Goal: Task Accomplishment & Management: Use online tool/utility

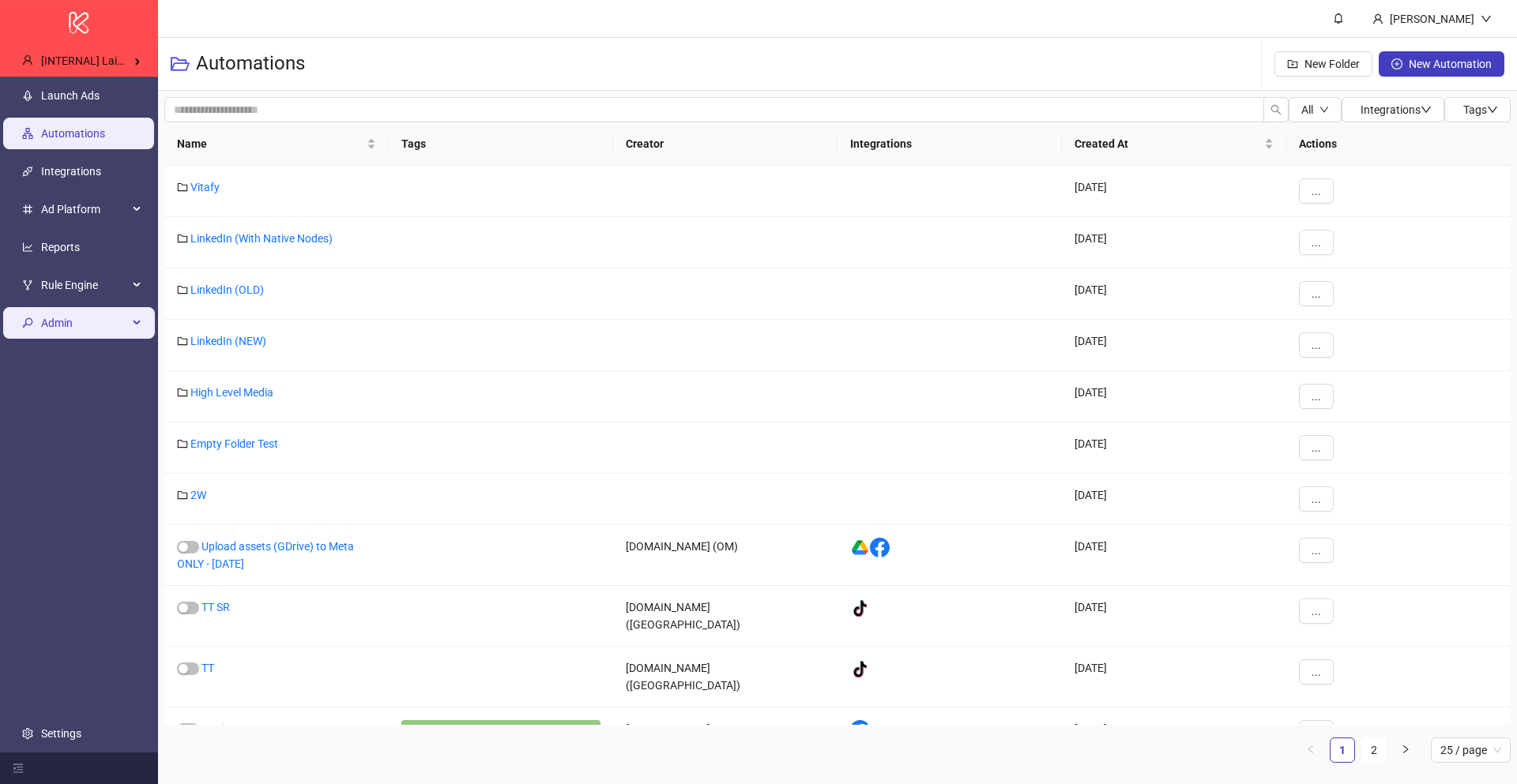
click at [103, 329] on span "Admin" at bounding box center [84, 323] width 87 height 31
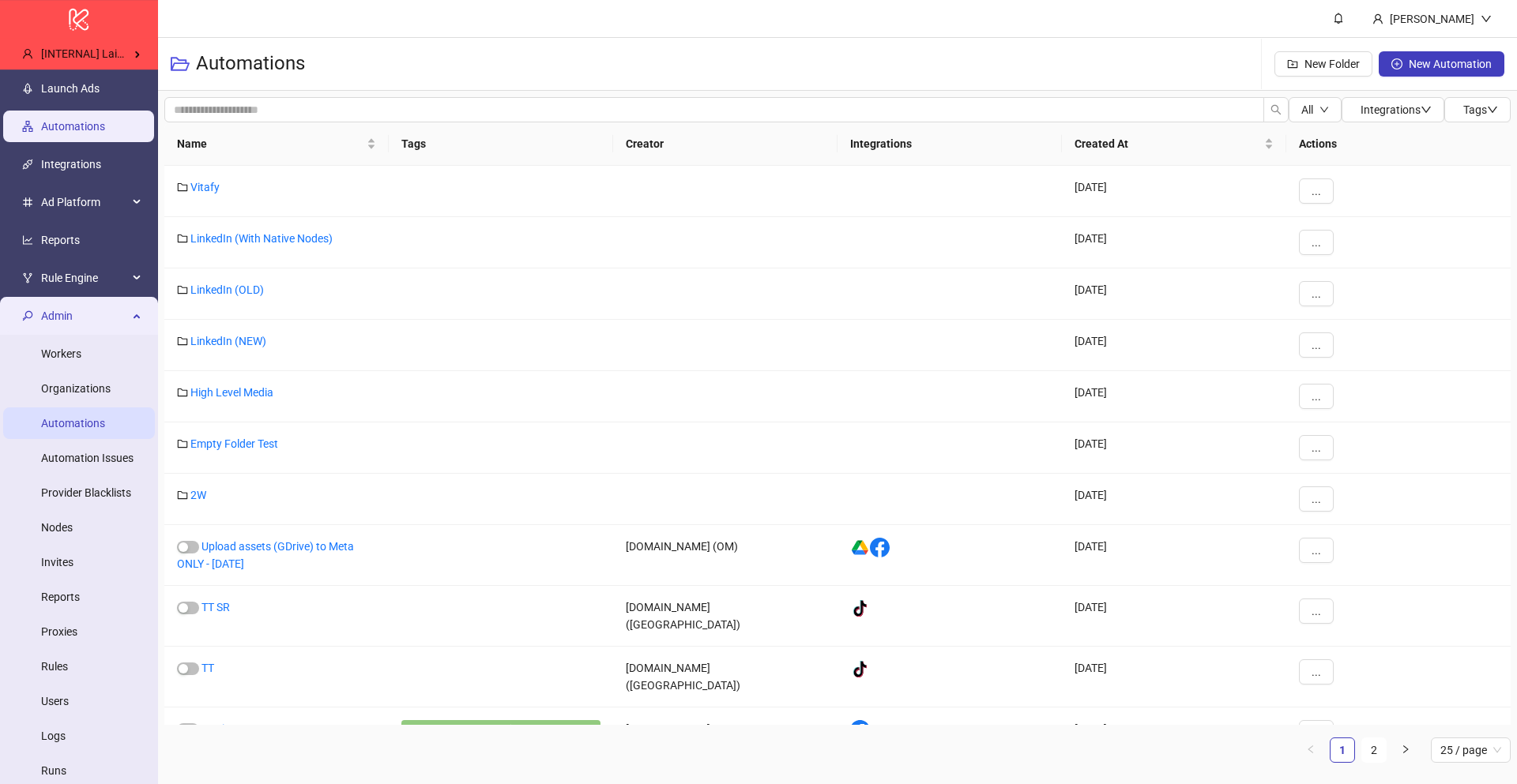
click at [105, 417] on link "Automations" at bounding box center [73, 423] width 64 height 13
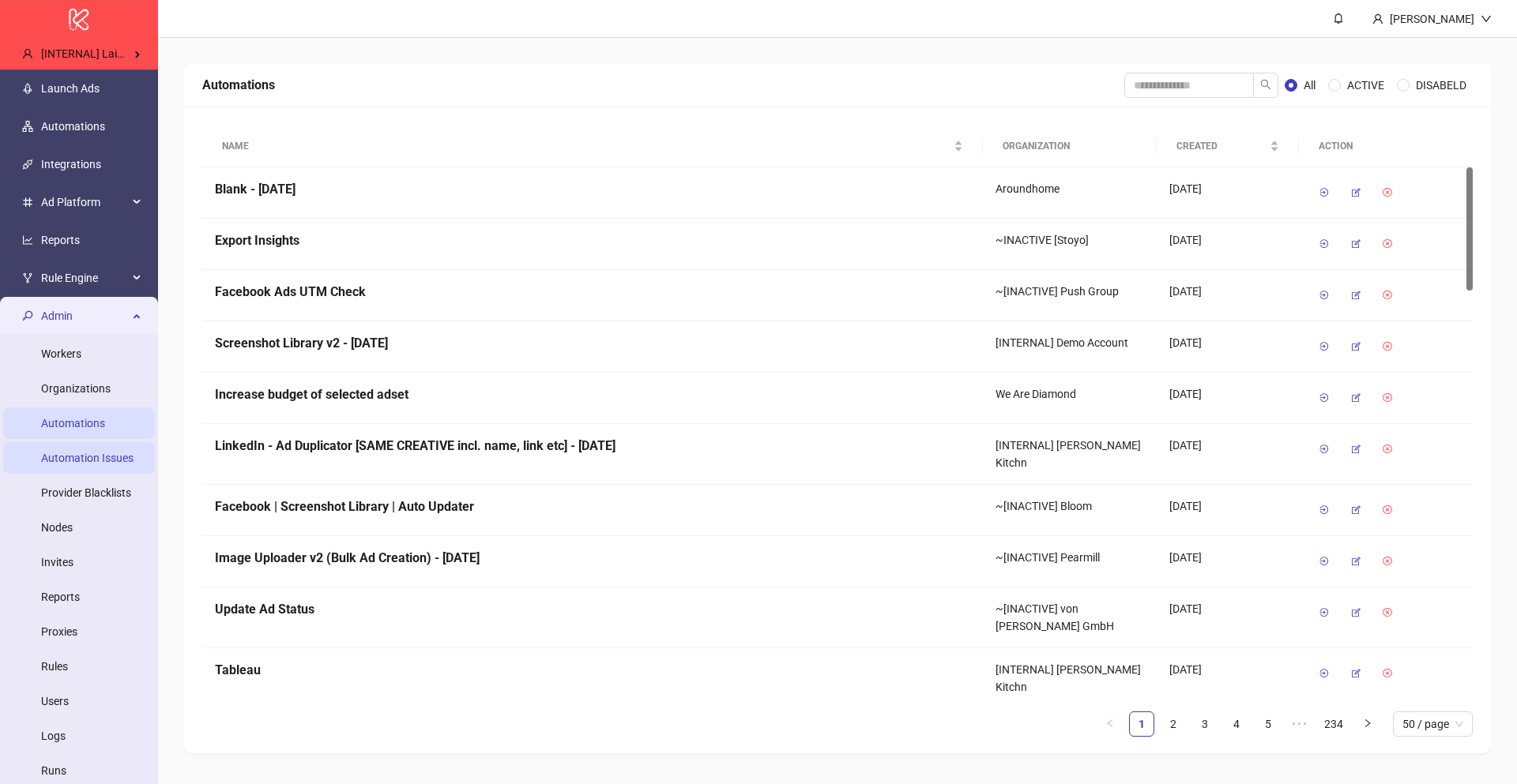
scroll to position [102, 0]
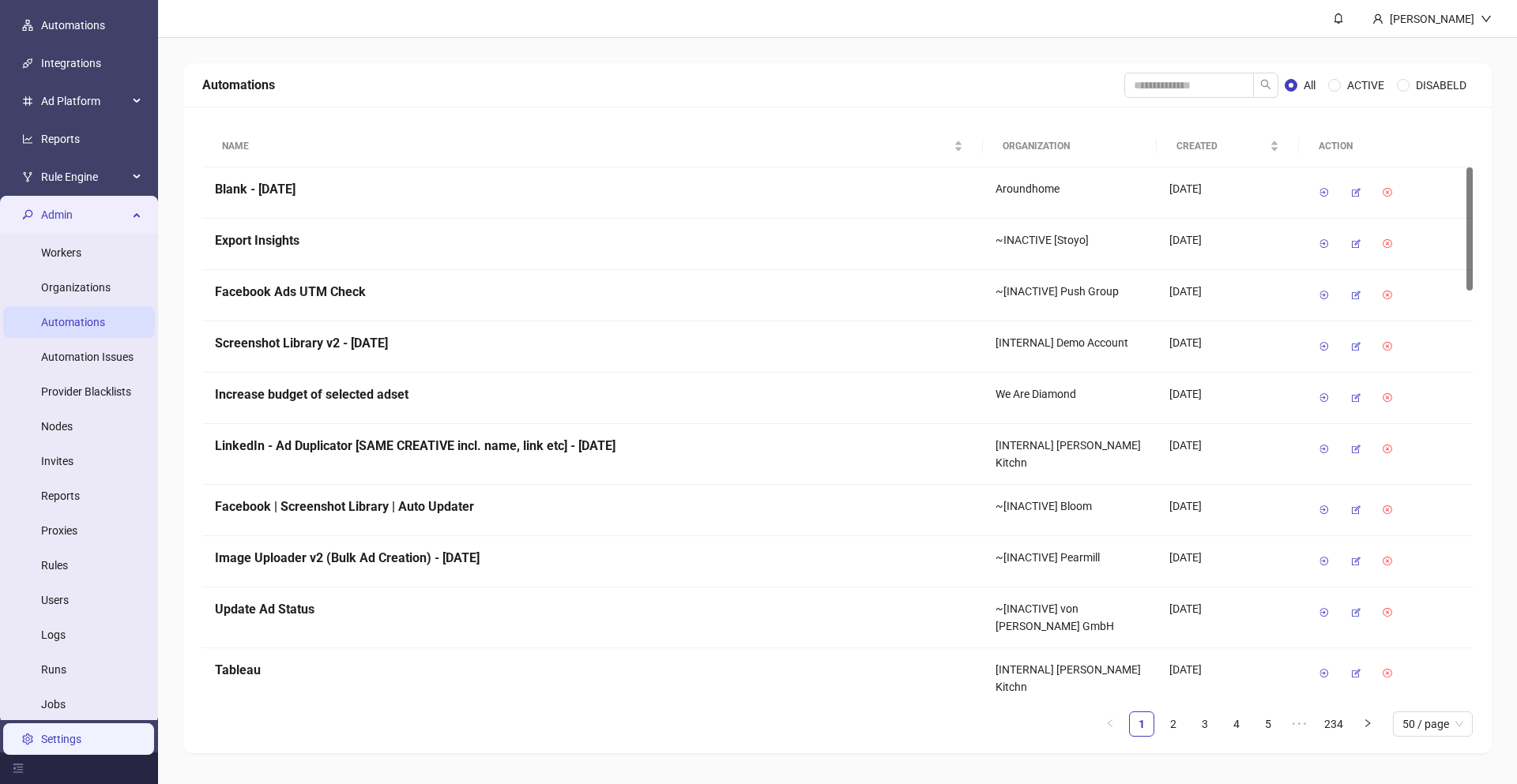
click at [76, 739] on link "Settings" at bounding box center [61, 739] width 40 height 13
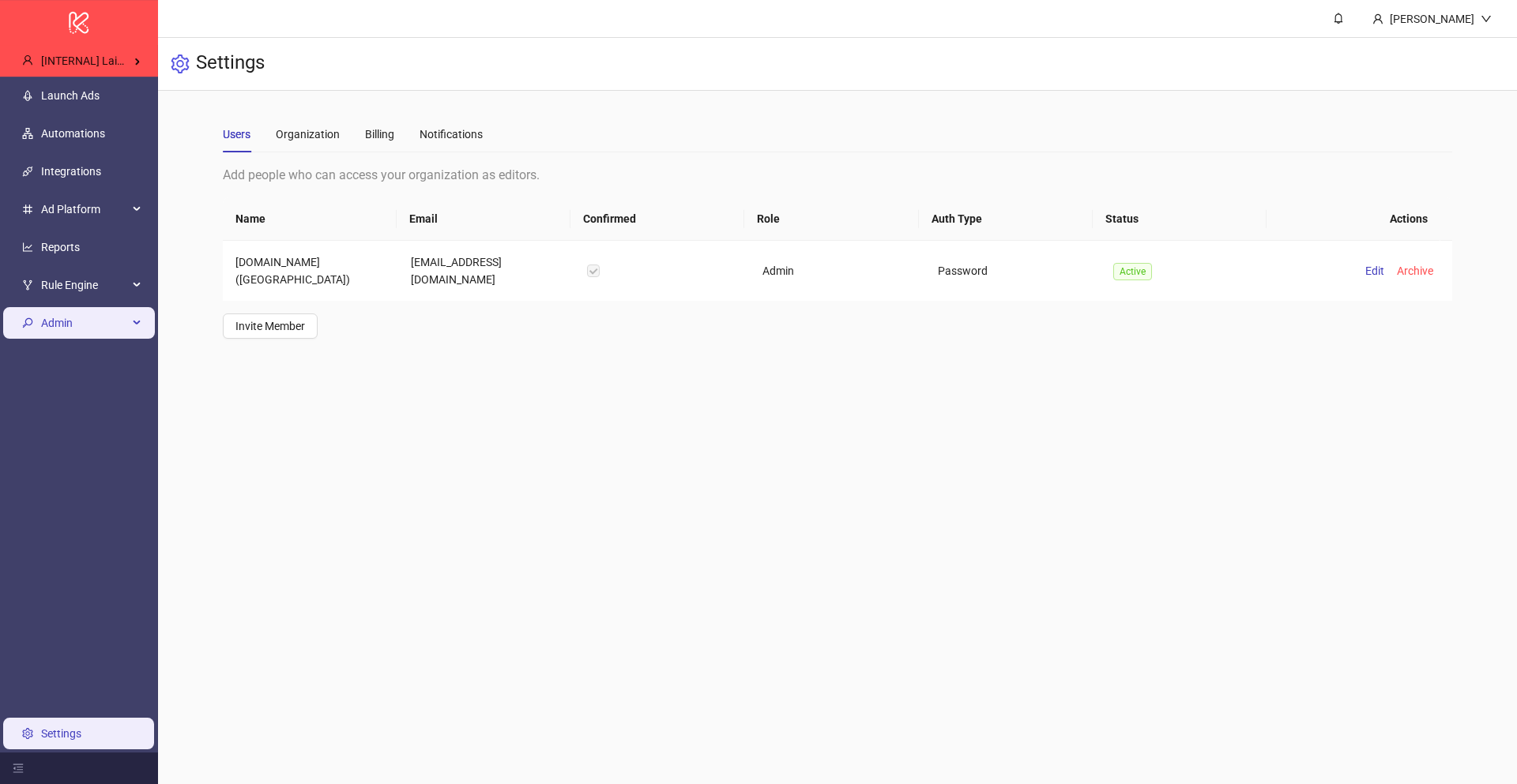
click at [101, 329] on span "Admin" at bounding box center [84, 323] width 87 height 31
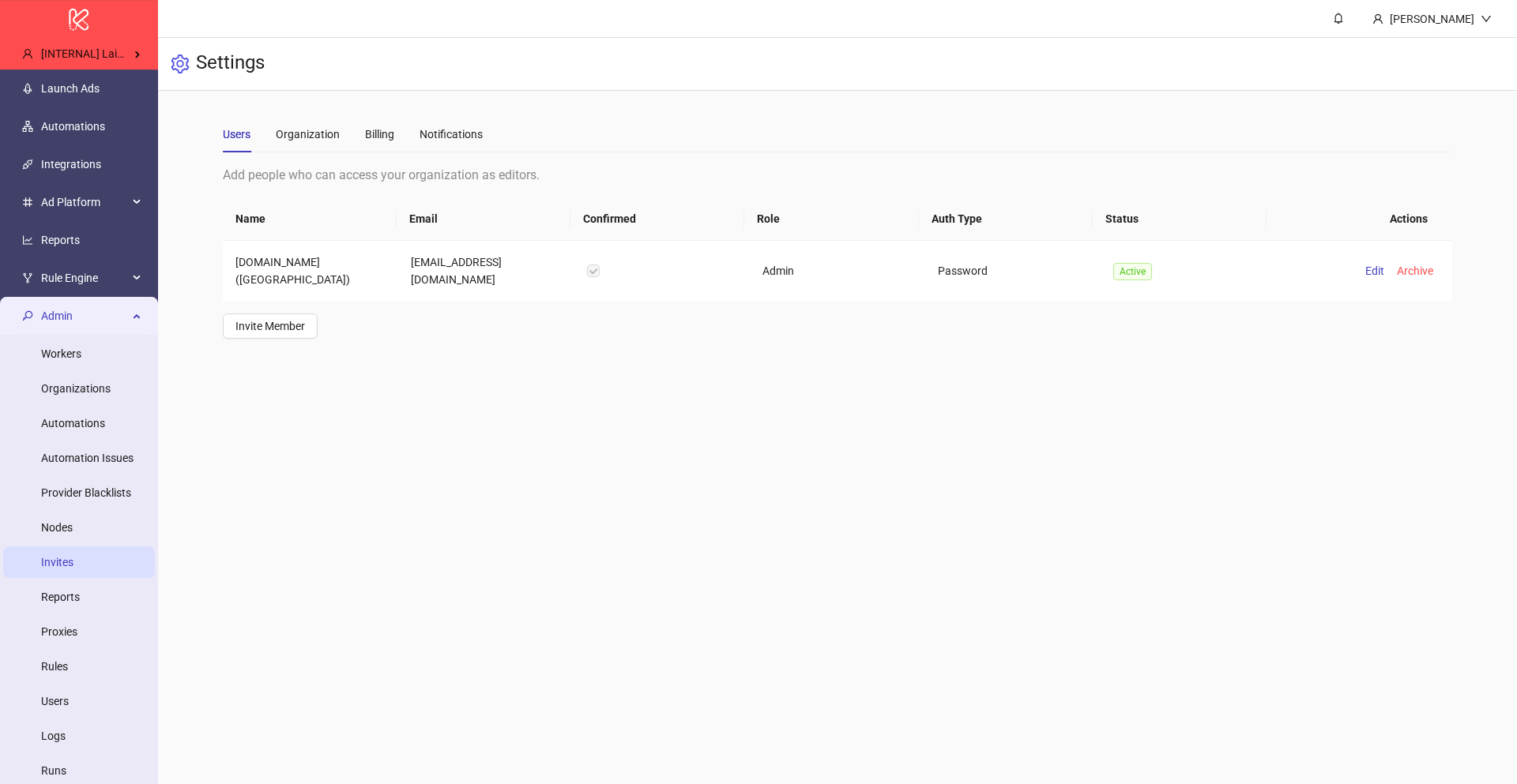
scroll to position [102, 0]
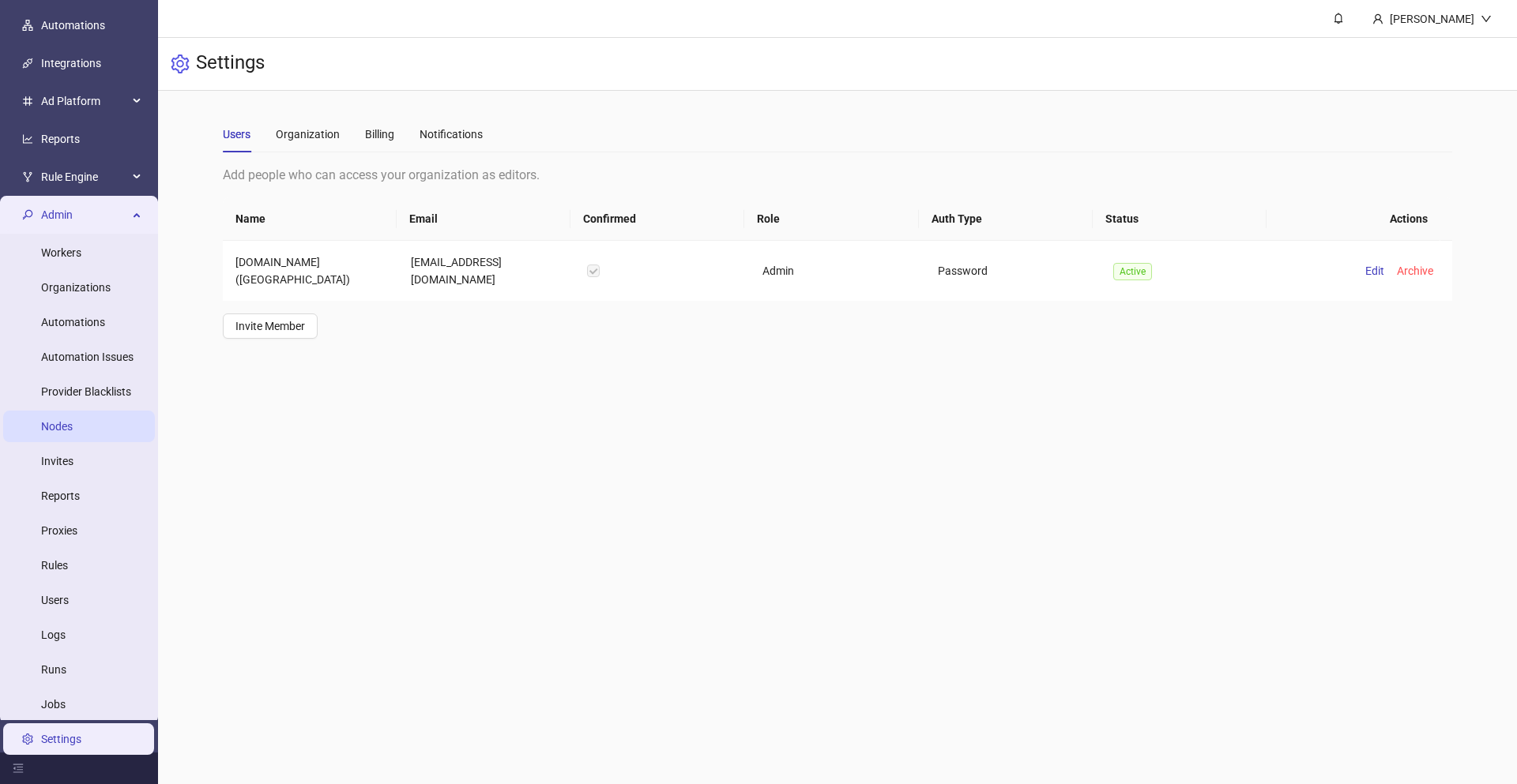
click at [70, 433] on link "Nodes" at bounding box center [57, 426] width 31 height 13
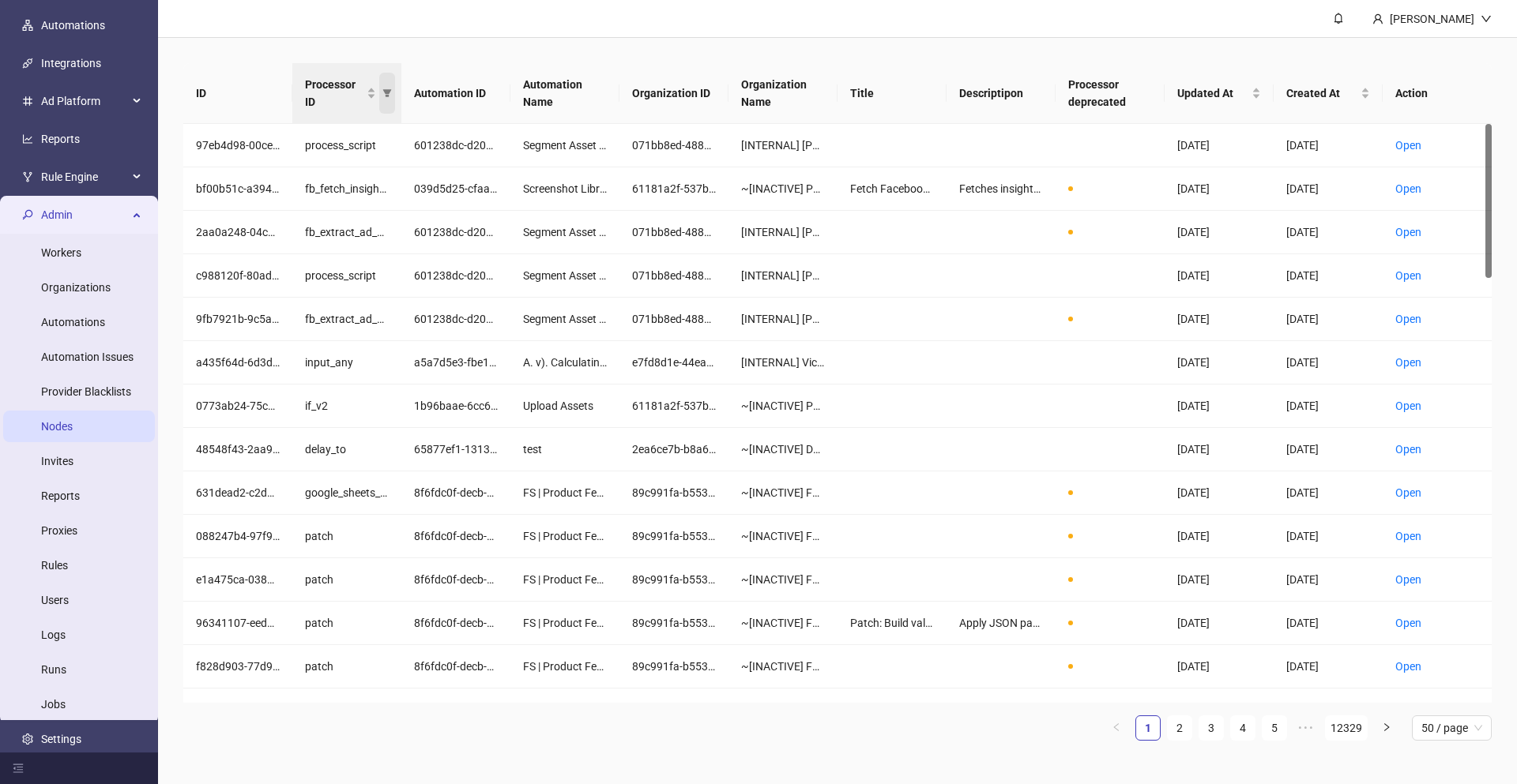
click at [380, 98] on span "Processor ID" at bounding box center [387, 93] width 16 height 41
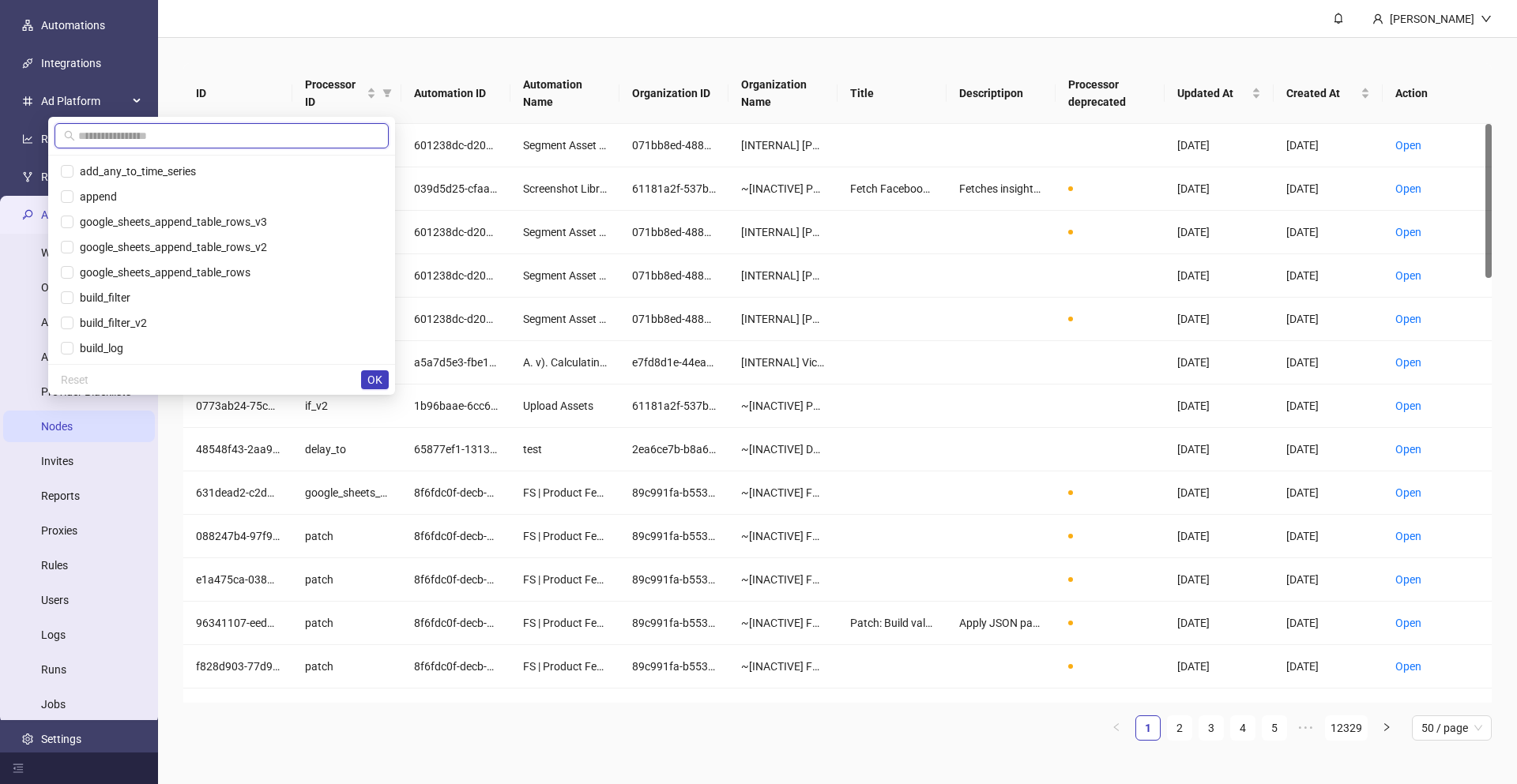
click at [359, 135] on input "text" at bounding box center [229, 136] width 301 height 18
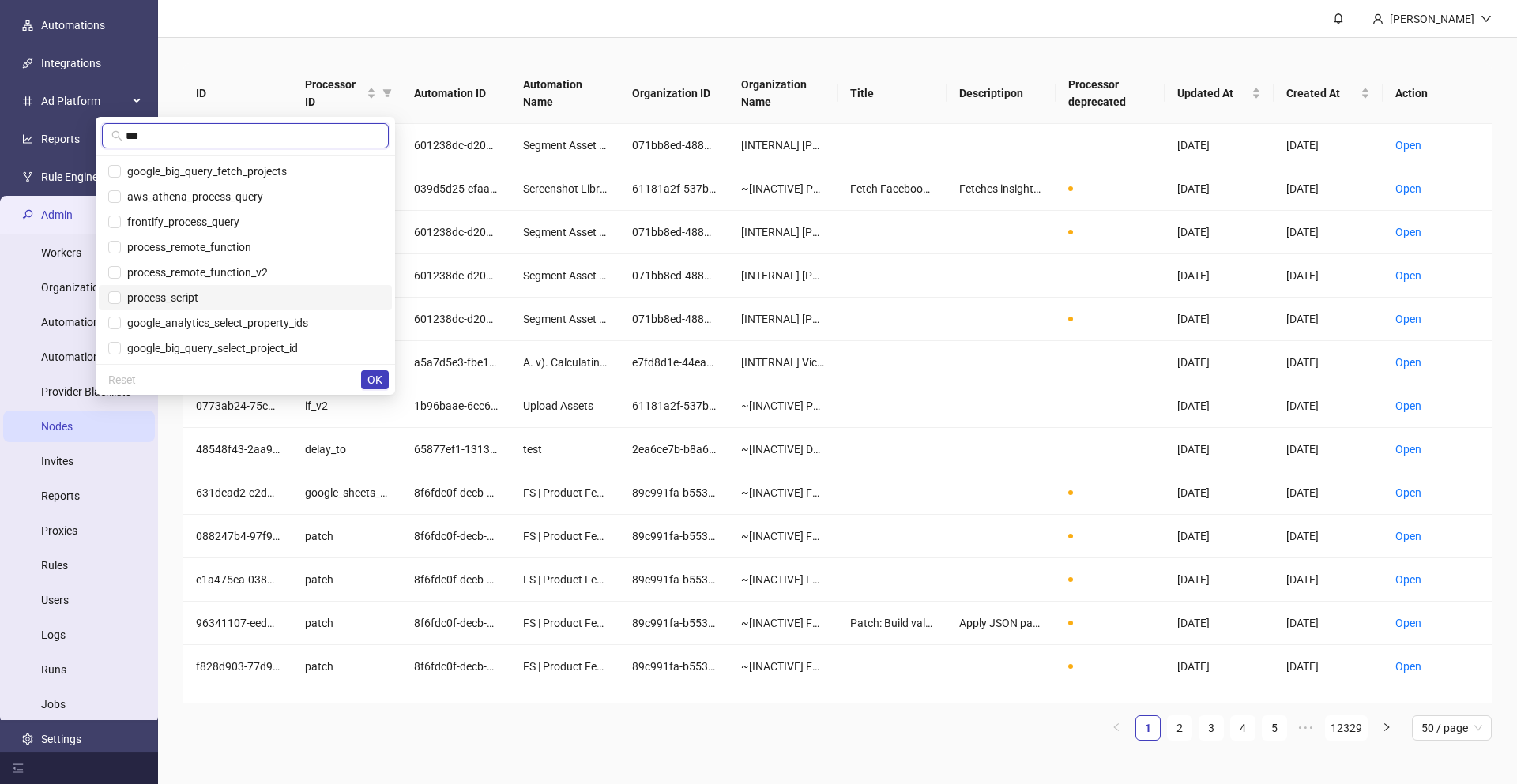
type input "***"
click at [188, 296] on span "process_script" at bounding box center [245, 298] width 274 height 18
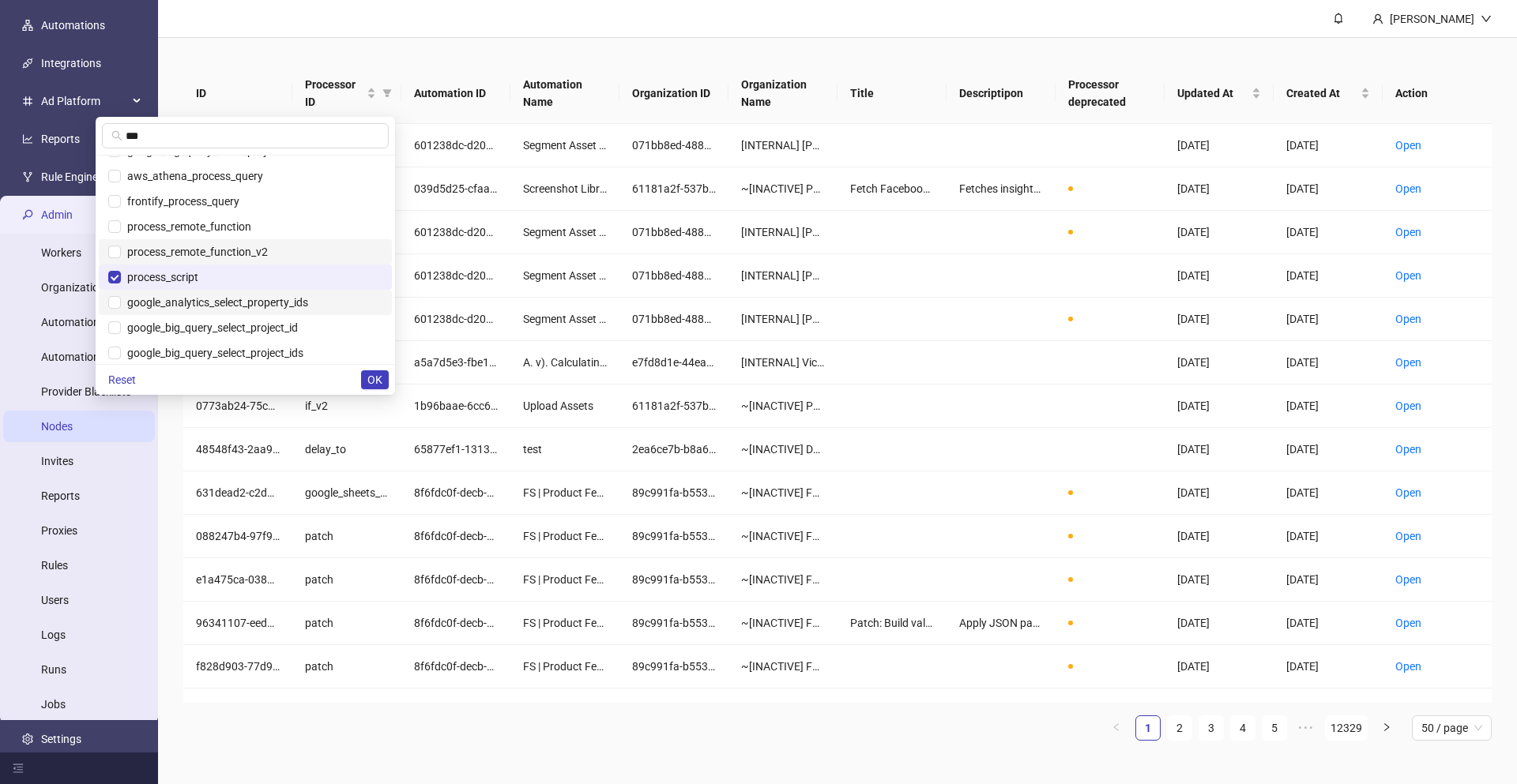
scroll to position [51, 0]
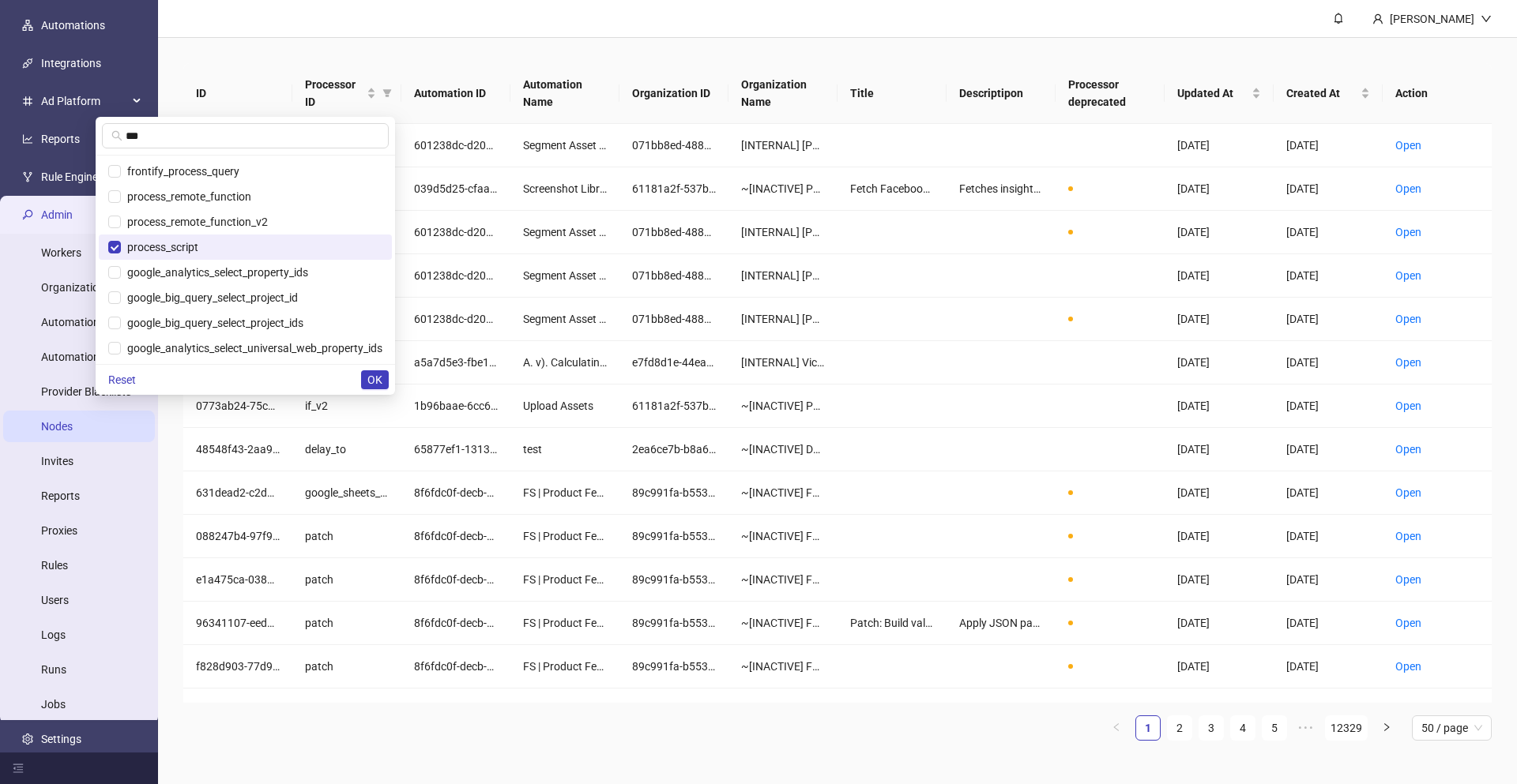
click at [361, 375] on div "Reset OK" at bounding box center [245, 380] width 300 height 31
click at [378, 380] on span "OK" at bounding box center [374, 380] width 15 height 13
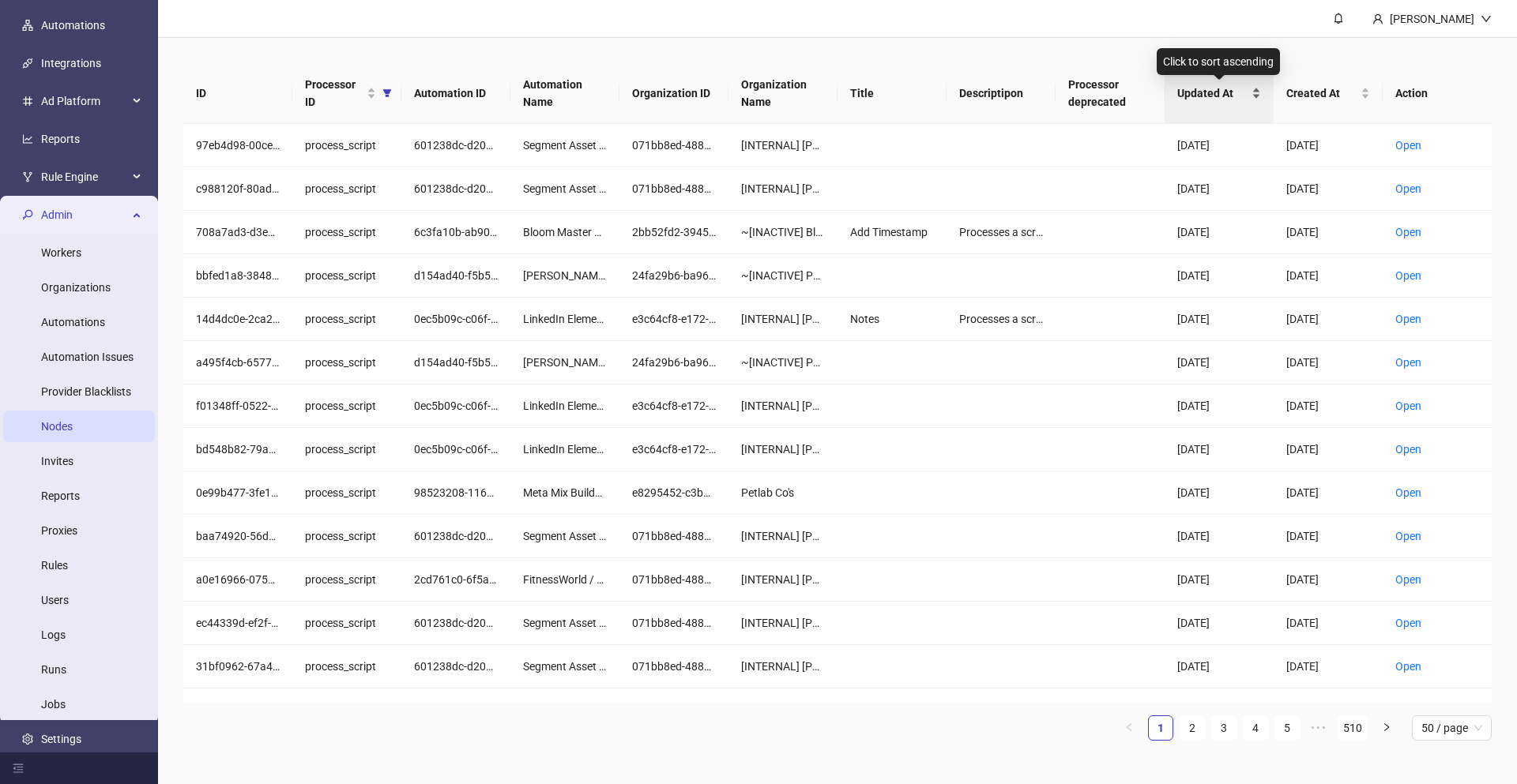
click at [1253, 93] on div "Updated At" at bounding box center [1220, 94] width 84 height 18
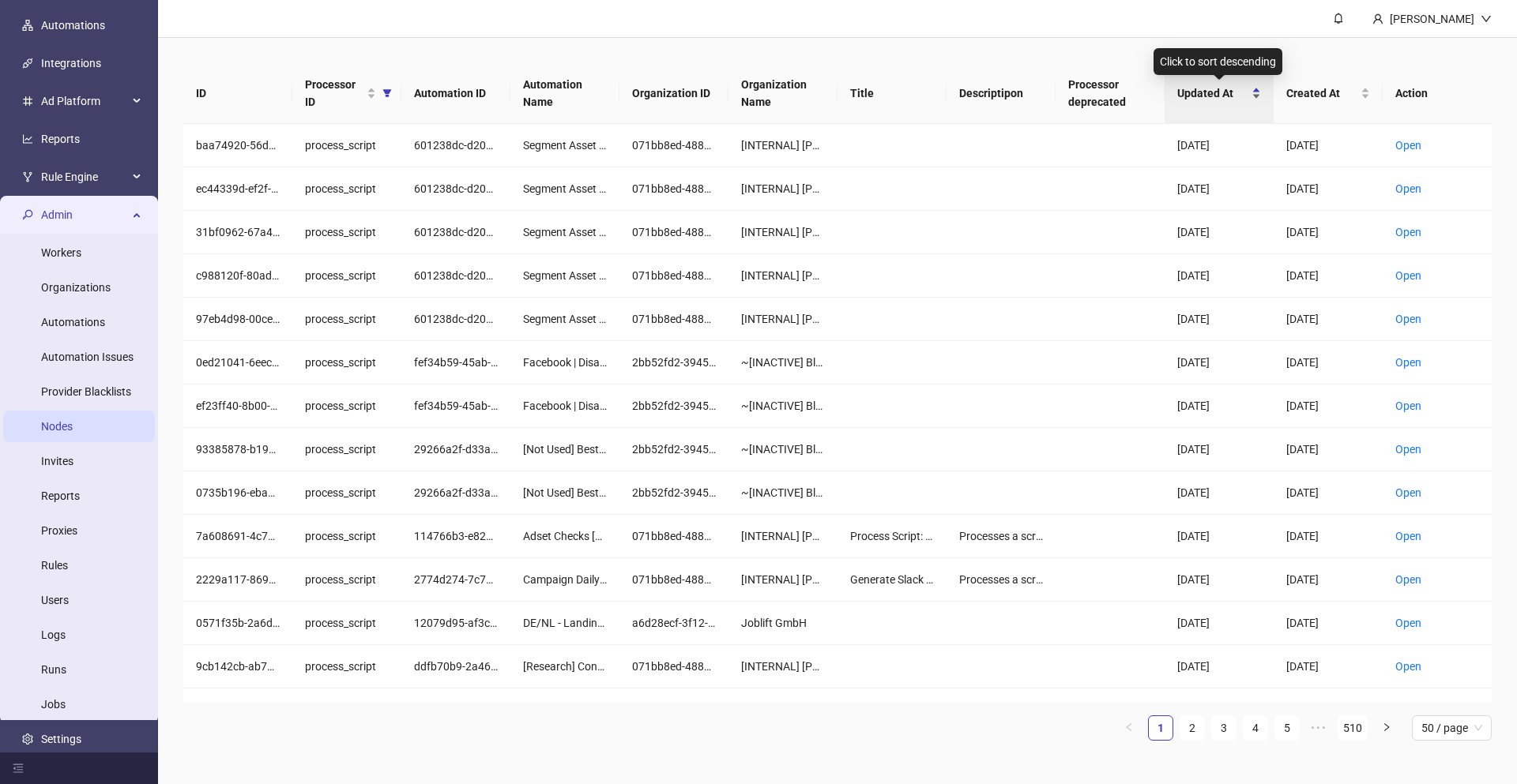
click at [1240, 102] on div "Updated At" at bounding box center [1220, 94] width 84 height 18
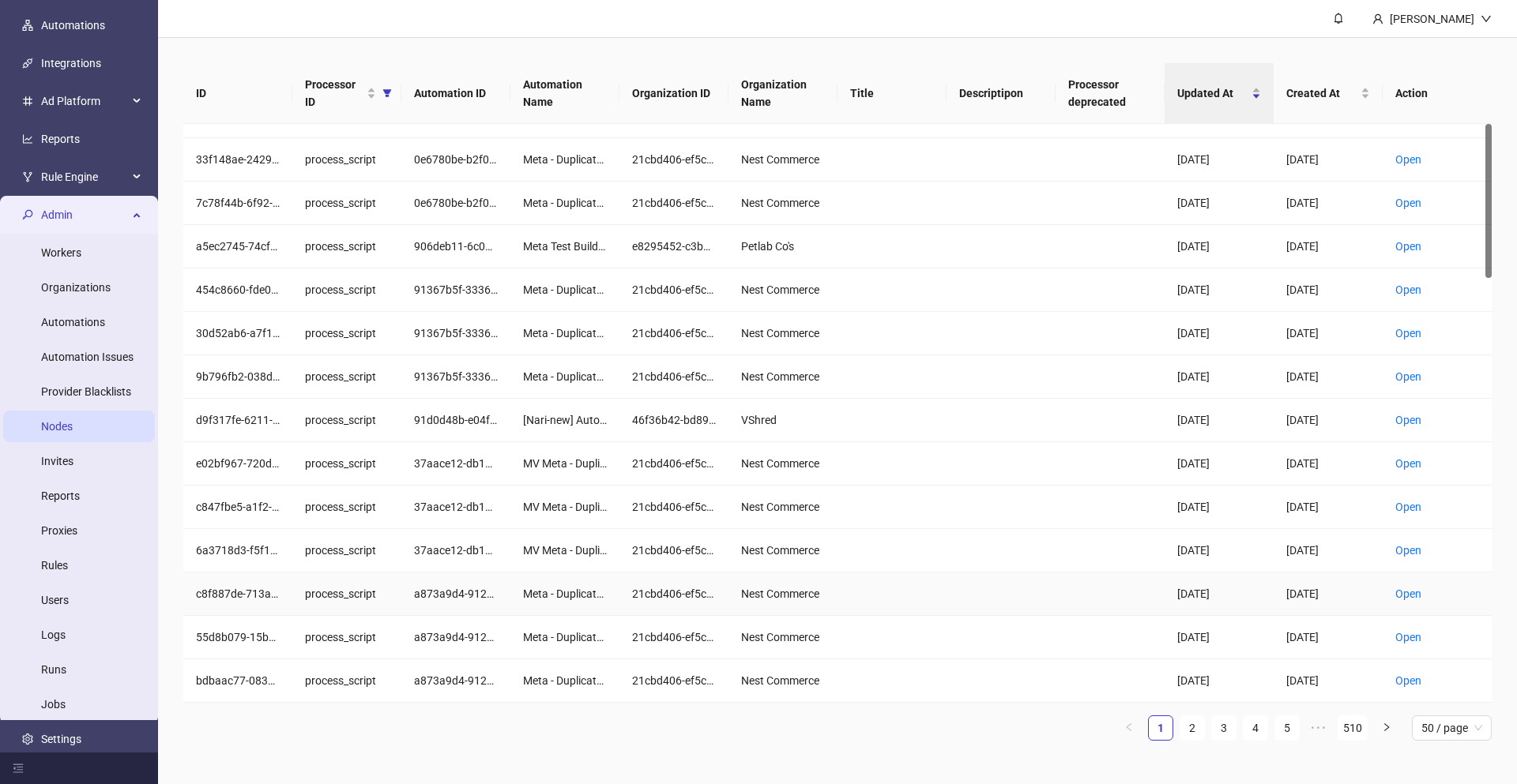
scroll to position [0, 0]
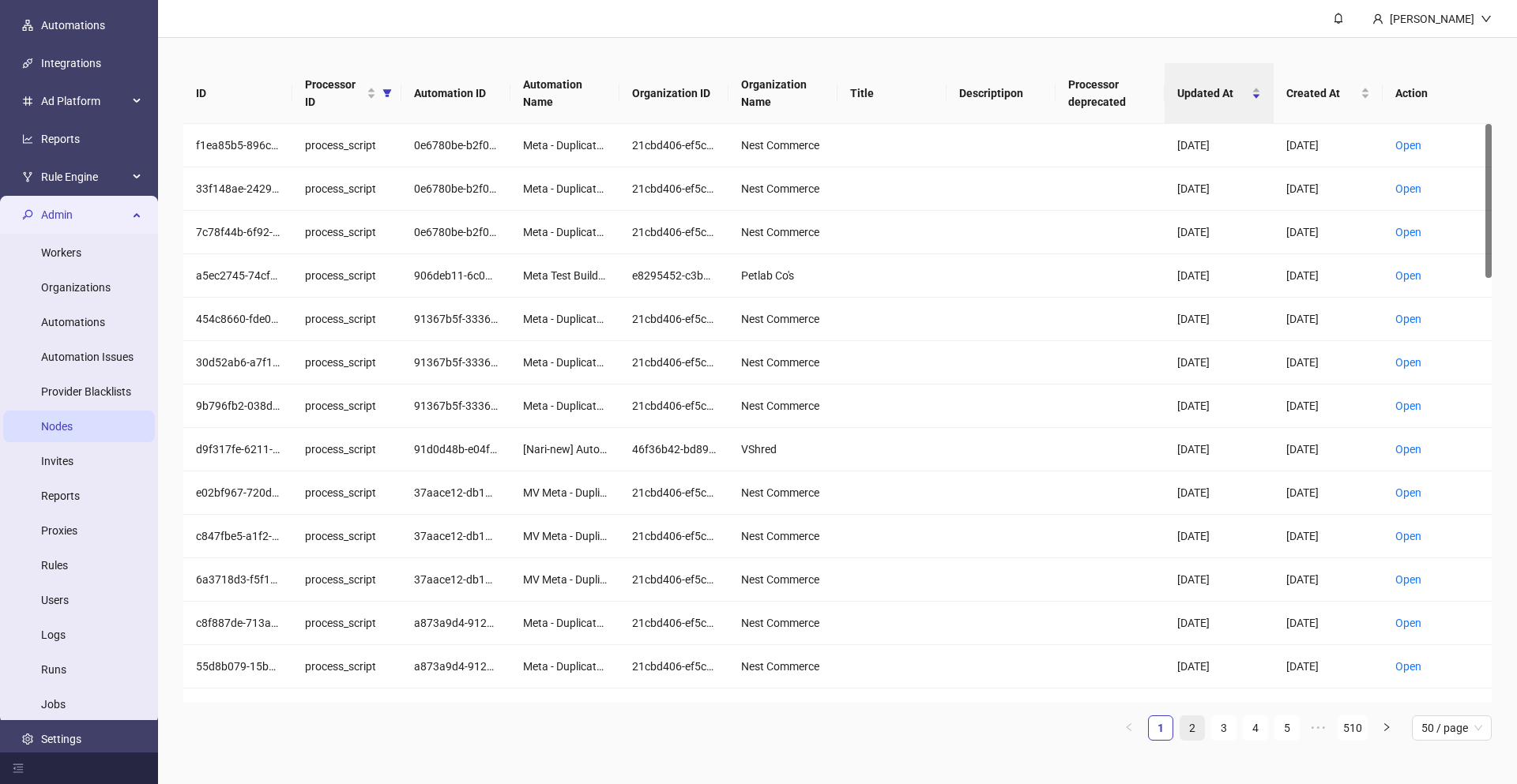
click at [1193, 717] on link "2" at bounding box center [1193, 728] width 23 height 23
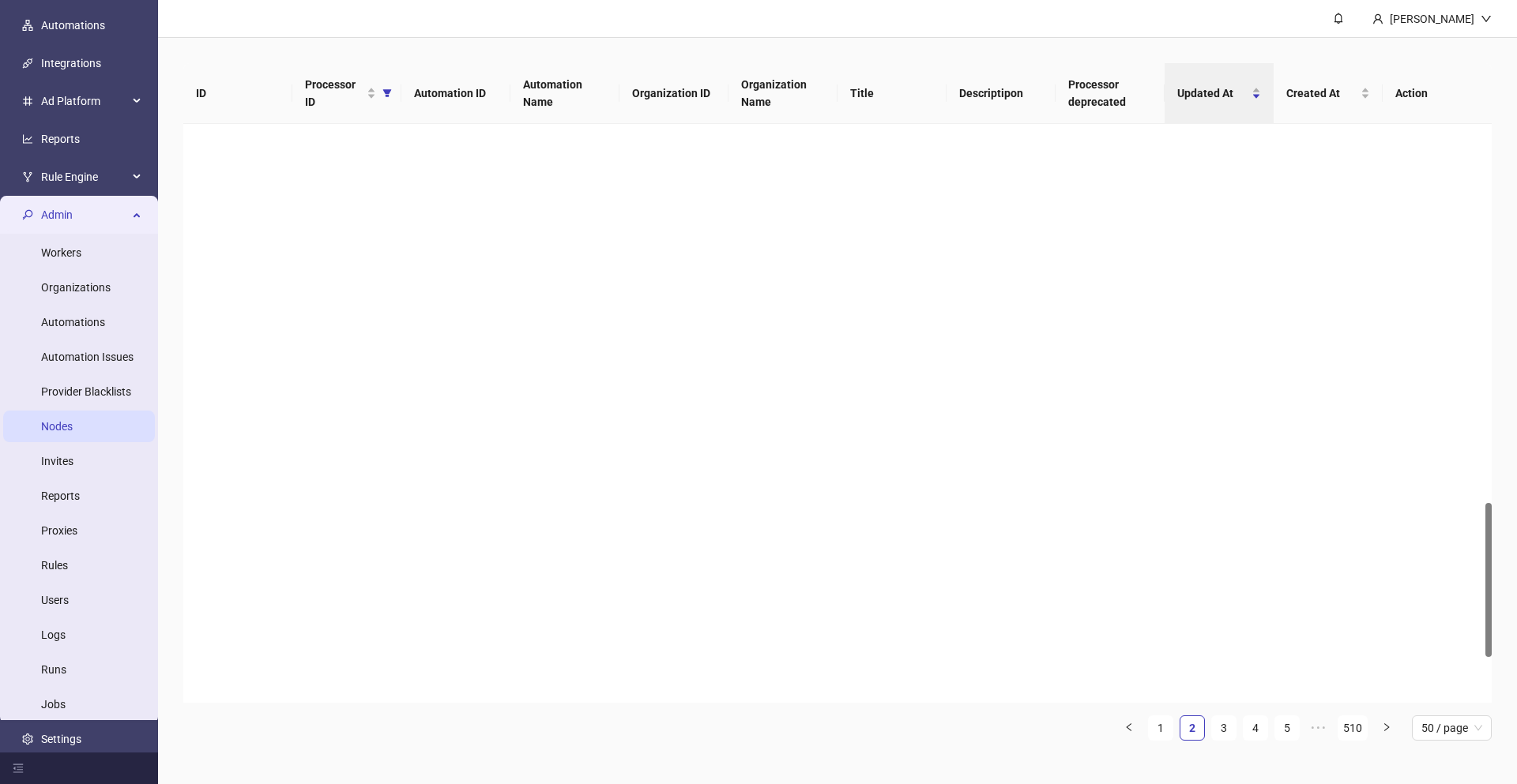
scroll to position [1422, 0]
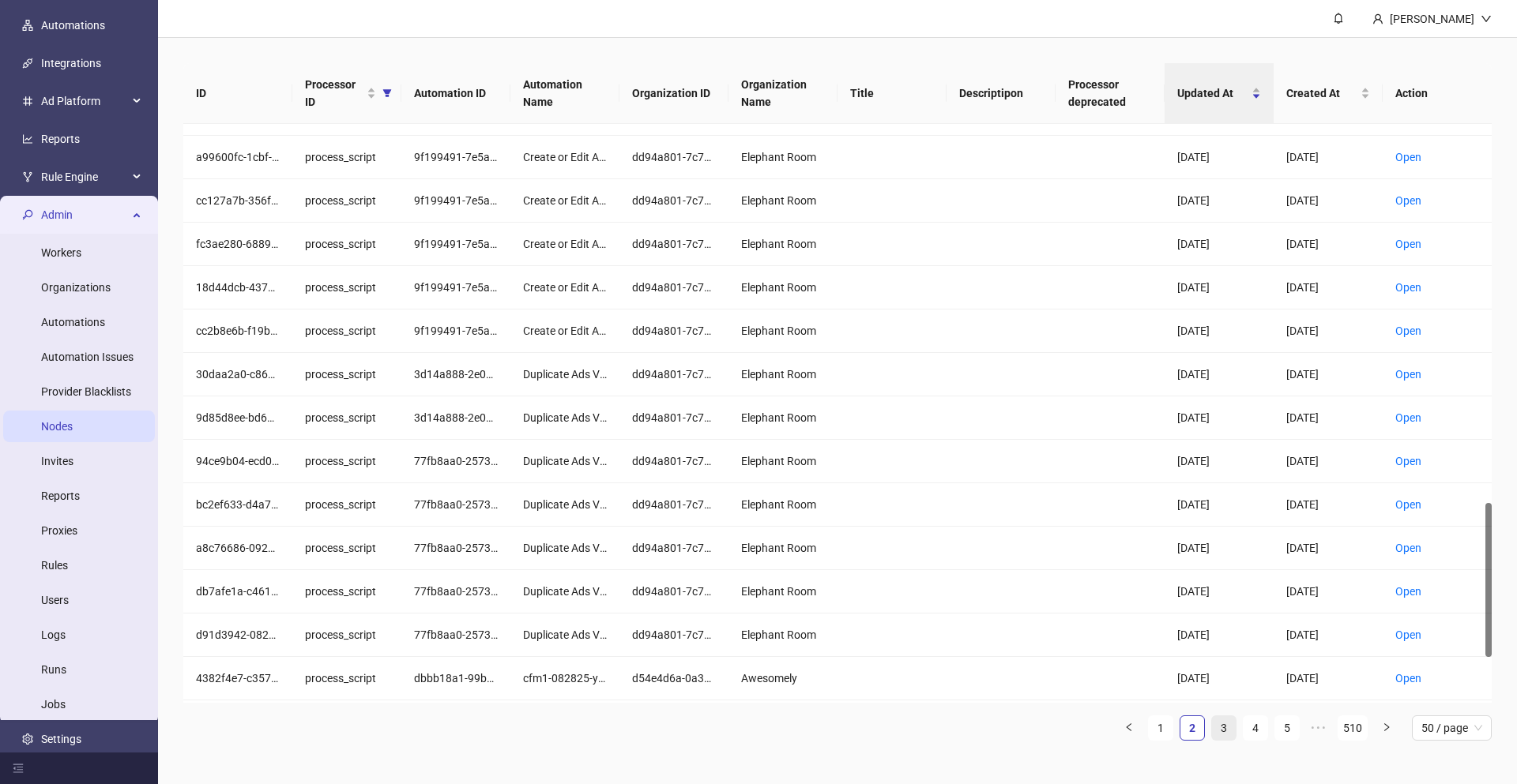
click at [1233, 730] on link "3" at bounding box center [1224, 728] width 23 height 23
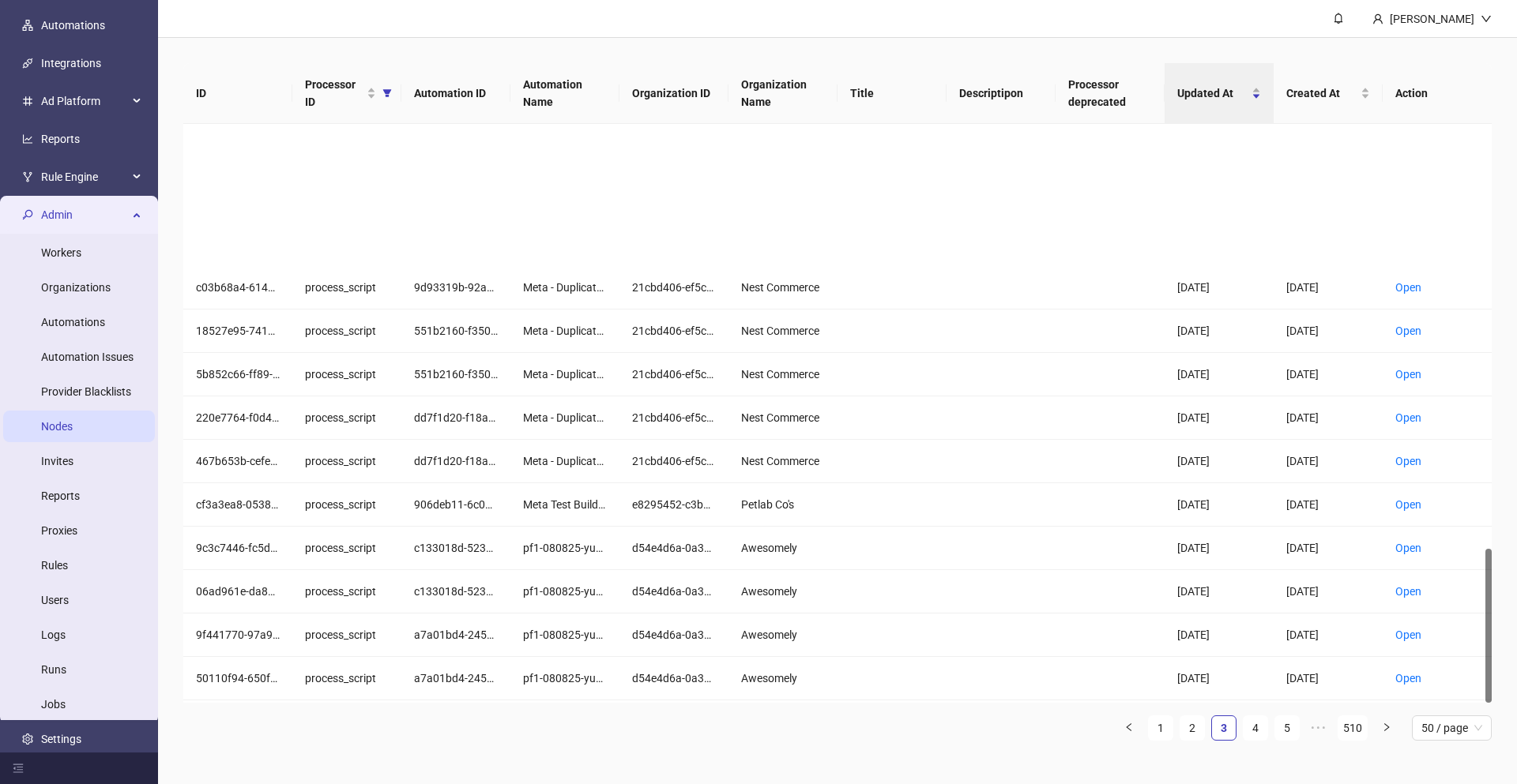
scroll to position [1593, 0]
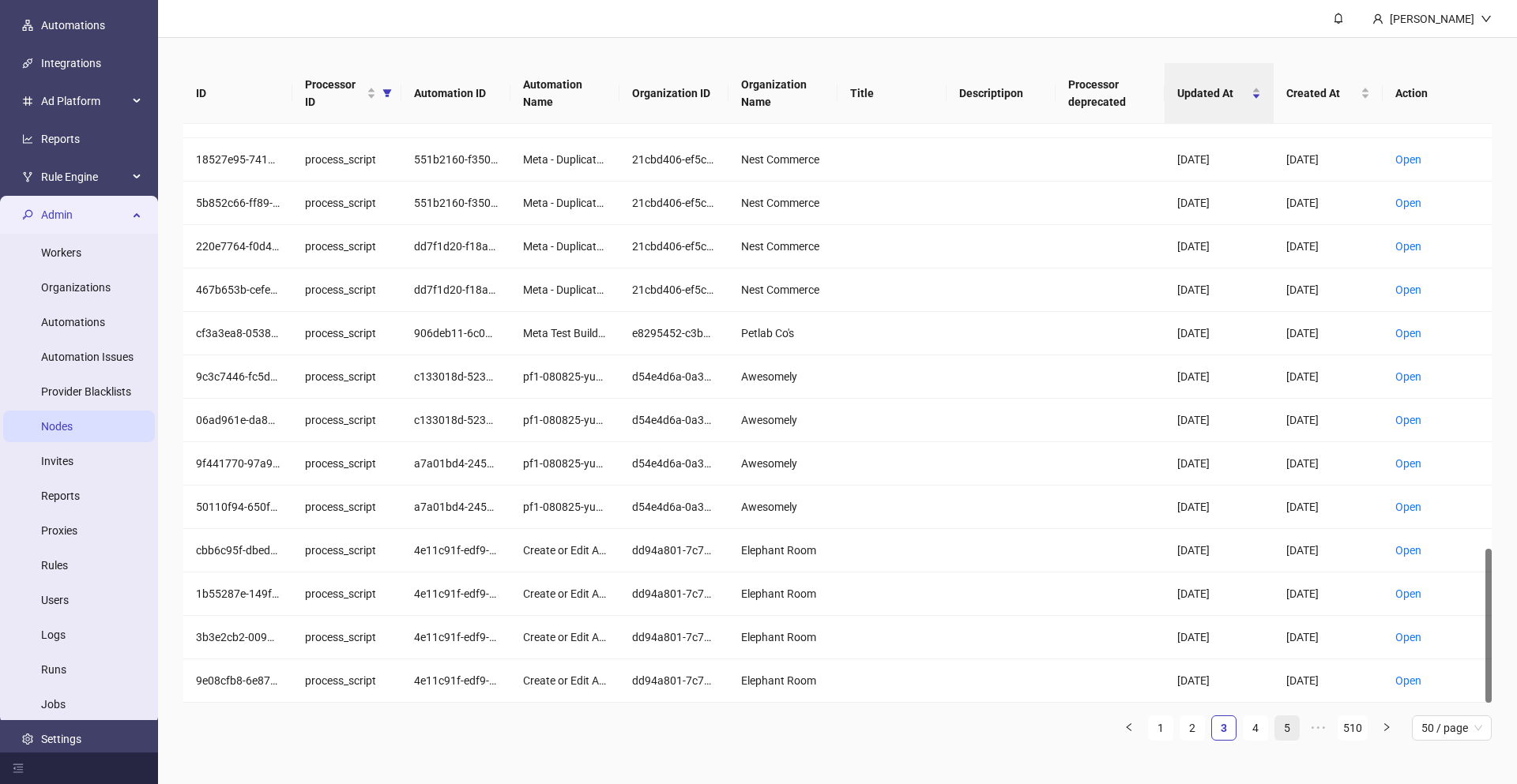
click at [1282, 729] on link "5" at bounding box center [1287, 728] width 23 height 23
click at [1405, 164] on link "Open" at bounding box center [1409, 159] width 26 height 13
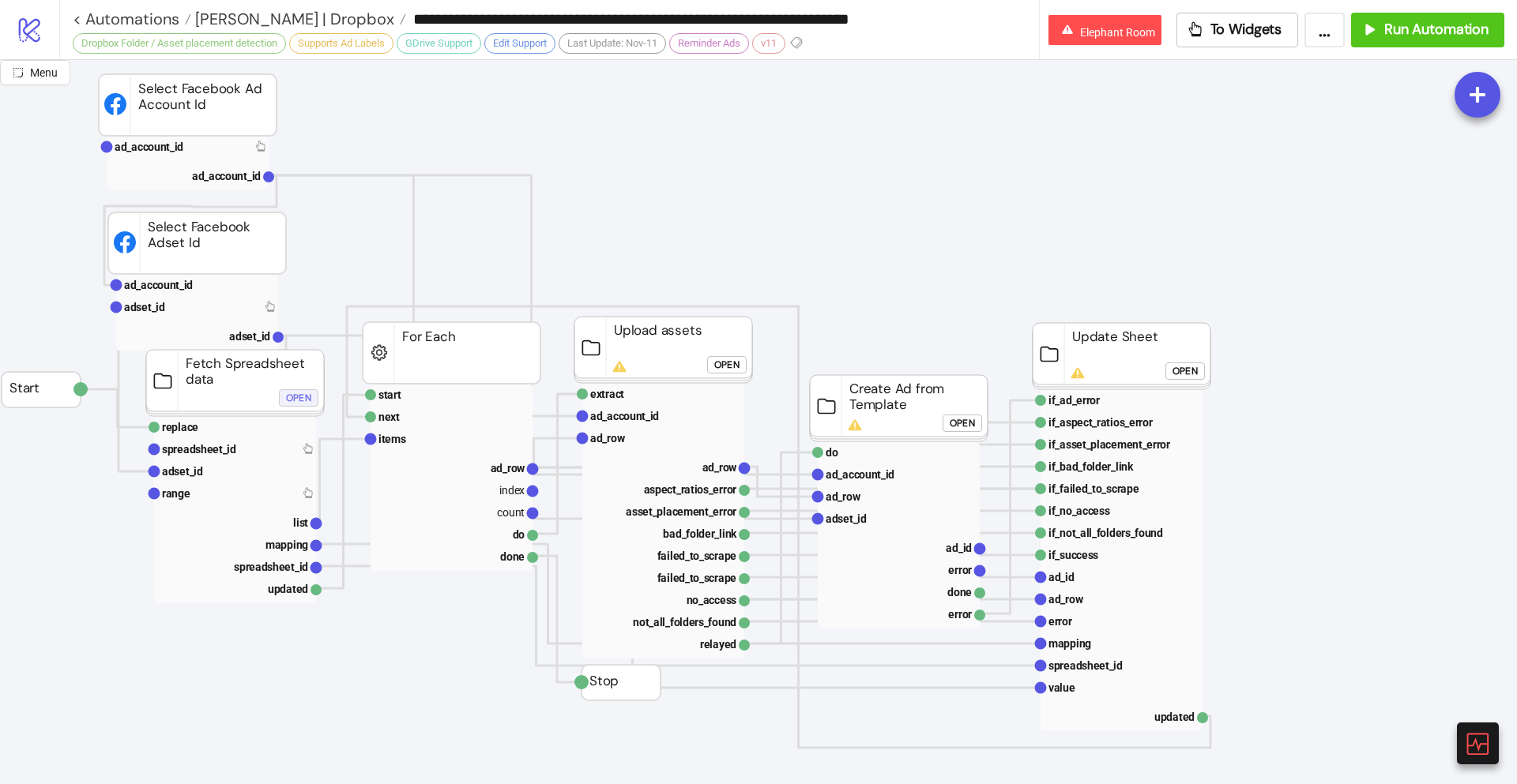
click at [311, 395] on button "Open" at bounding box center [299, 398] width 39 height 18
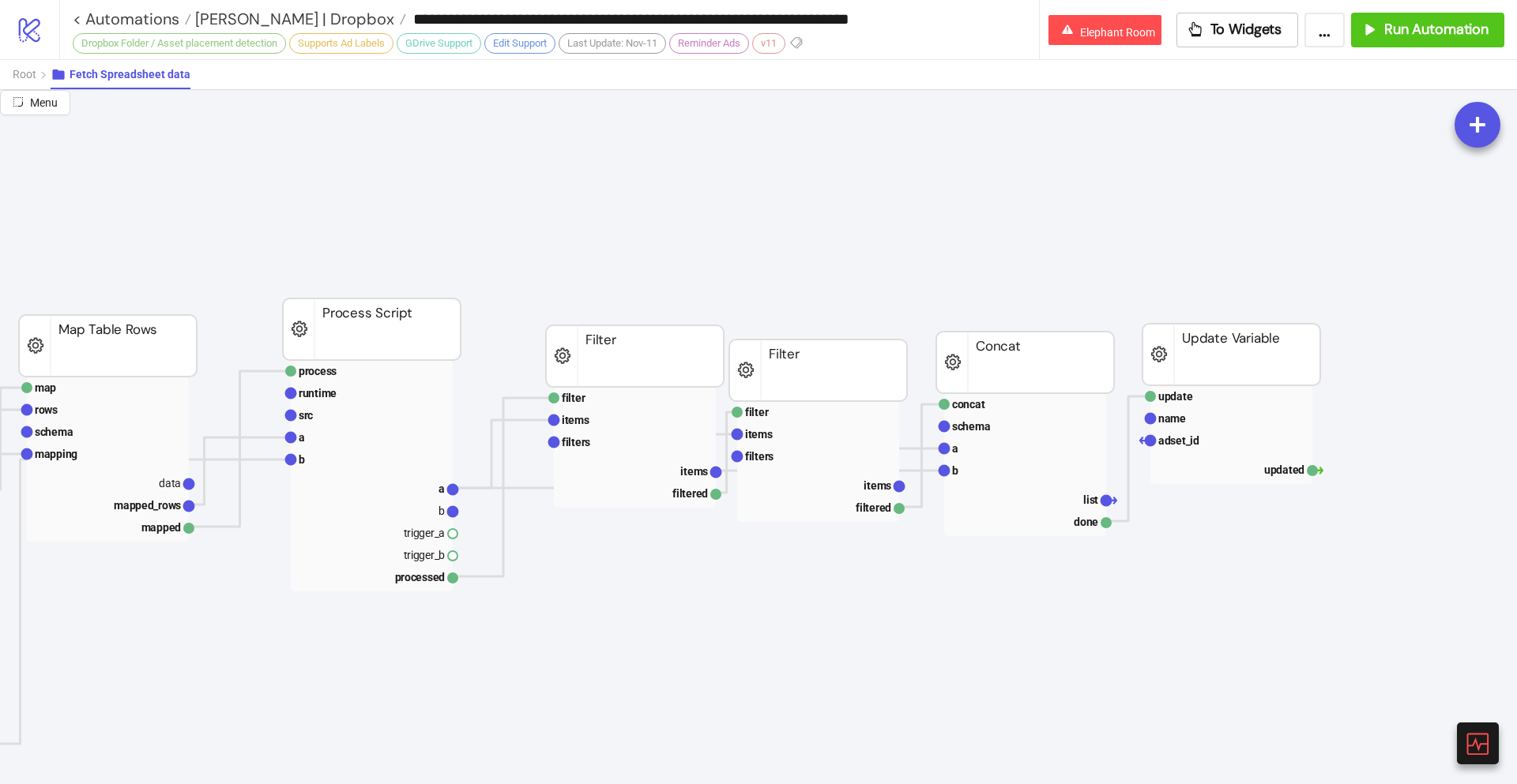
scroll to position [309, 1543]
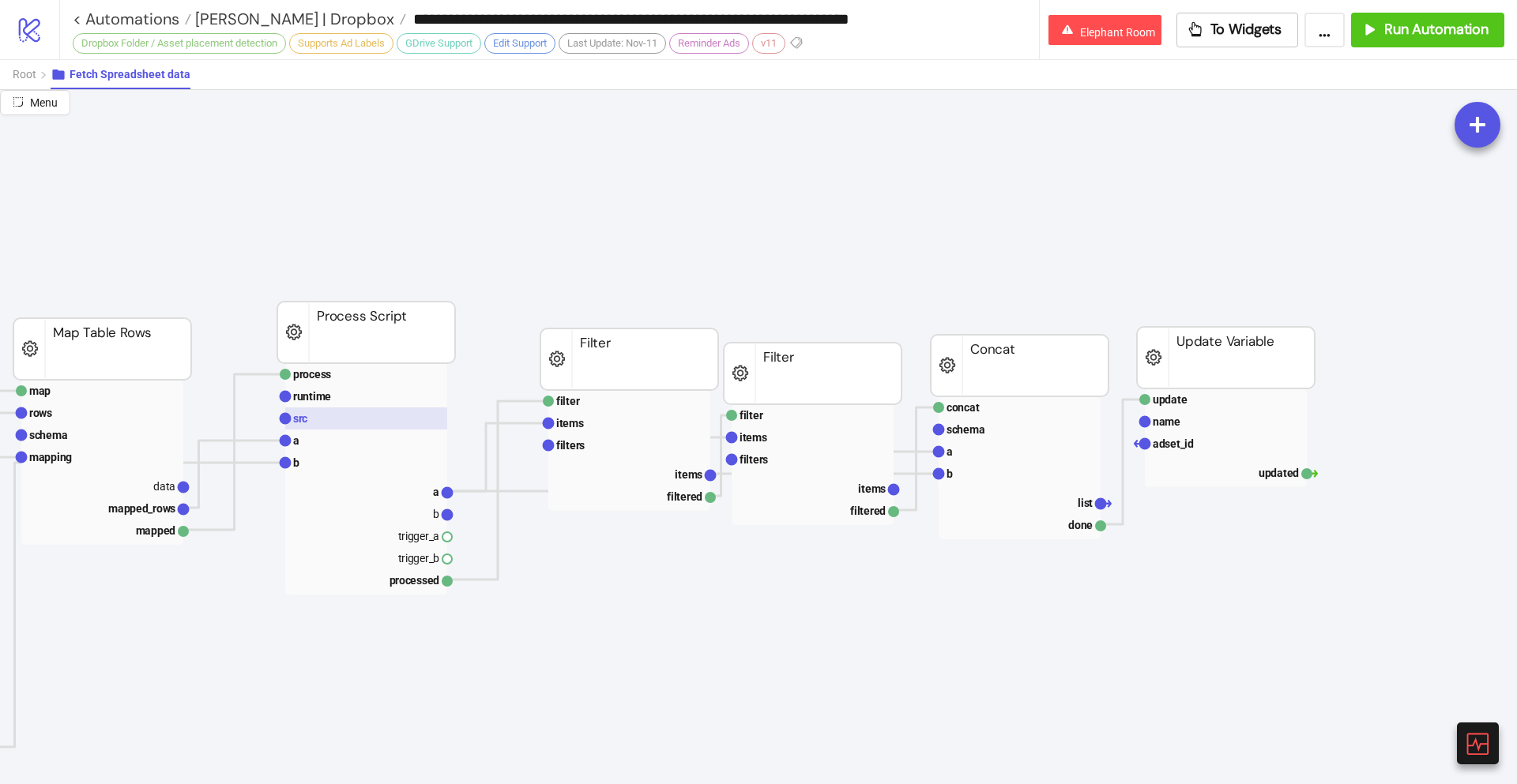
click at [362, 408] on rect at bounding box center [366, 419] width 162 height 22
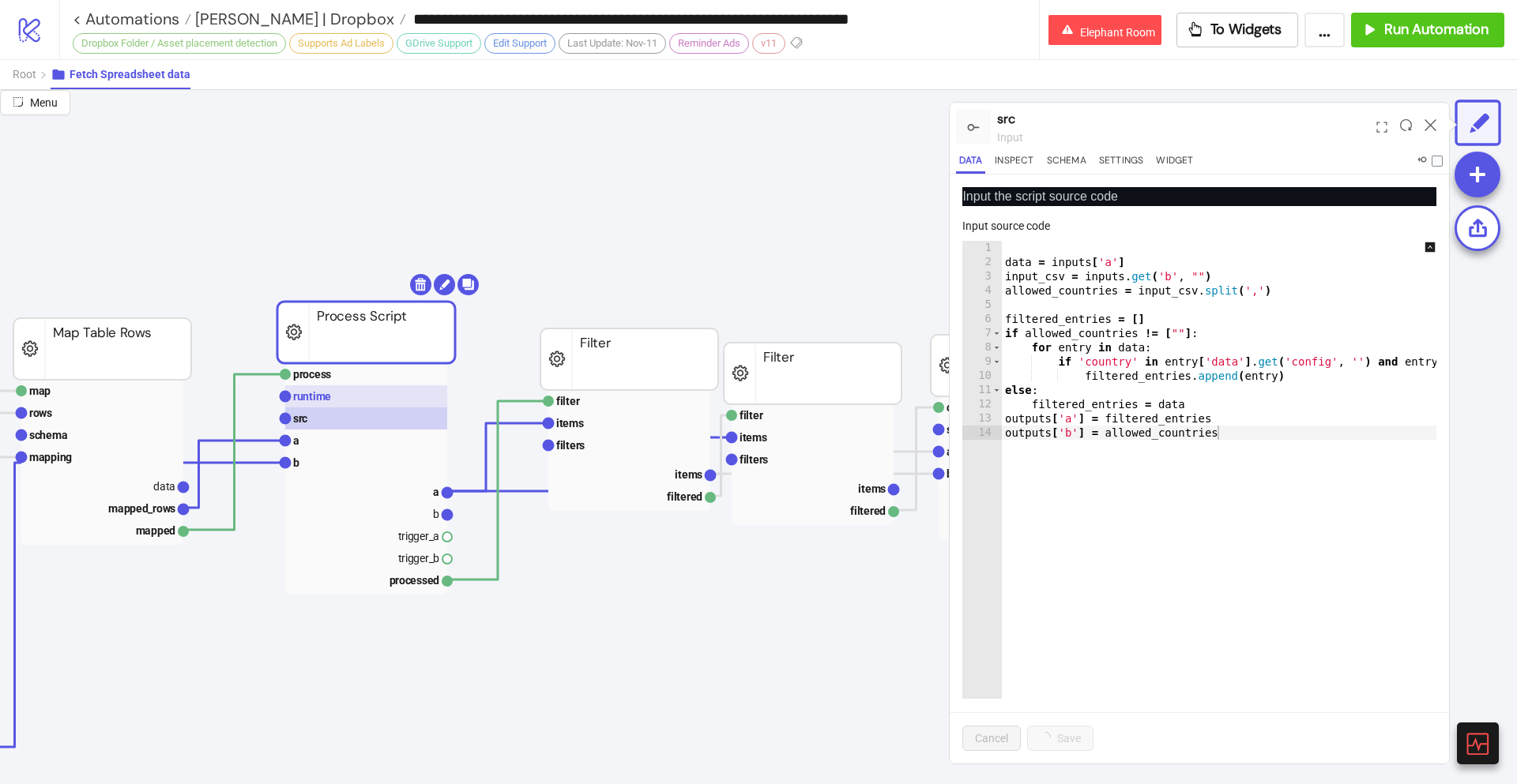
click at [366, 396] on rect at bounding box center [366, 396] width 162 height 22
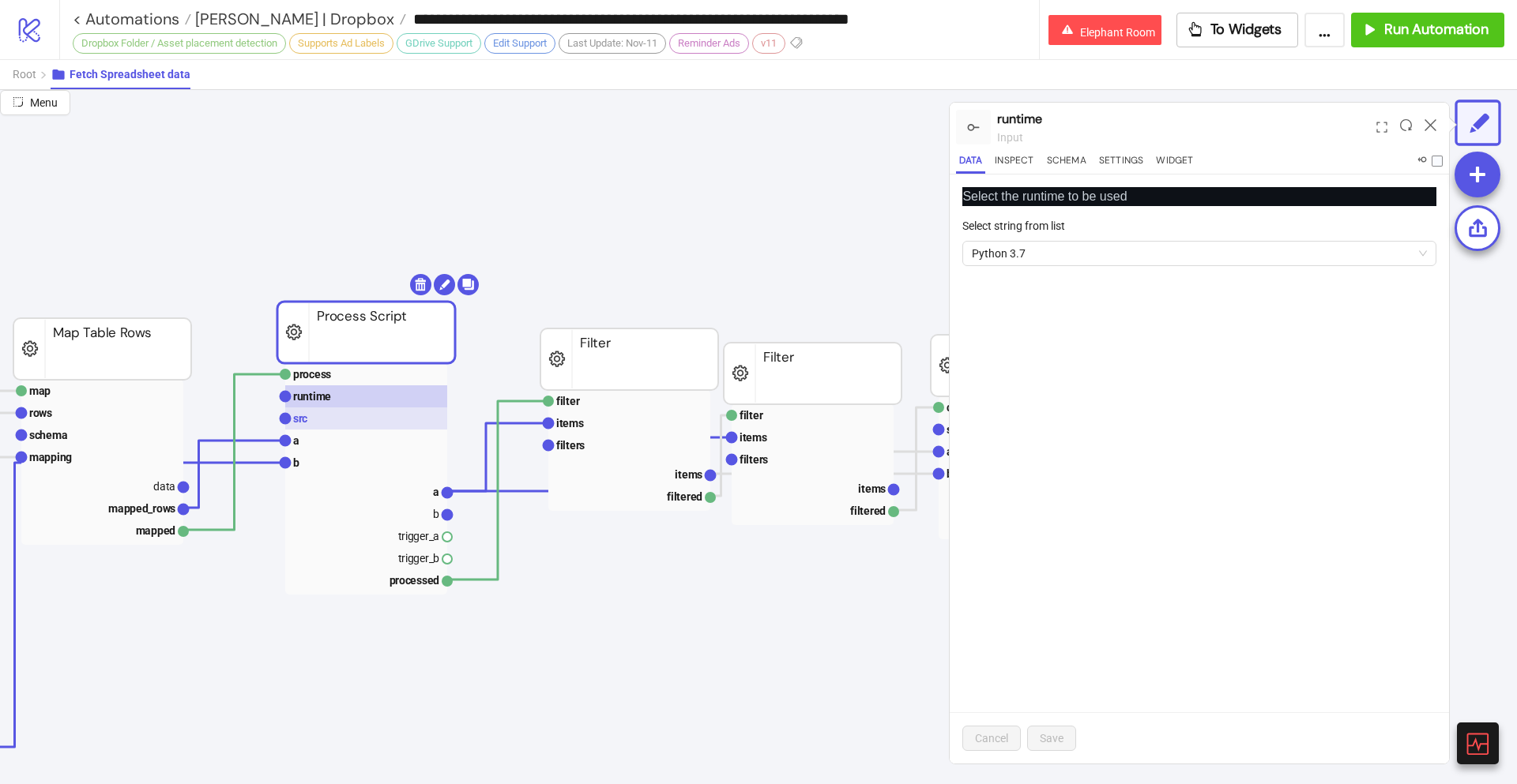
click at [365, 416] on rect at bounding box center [366, 419] width 162 height 22
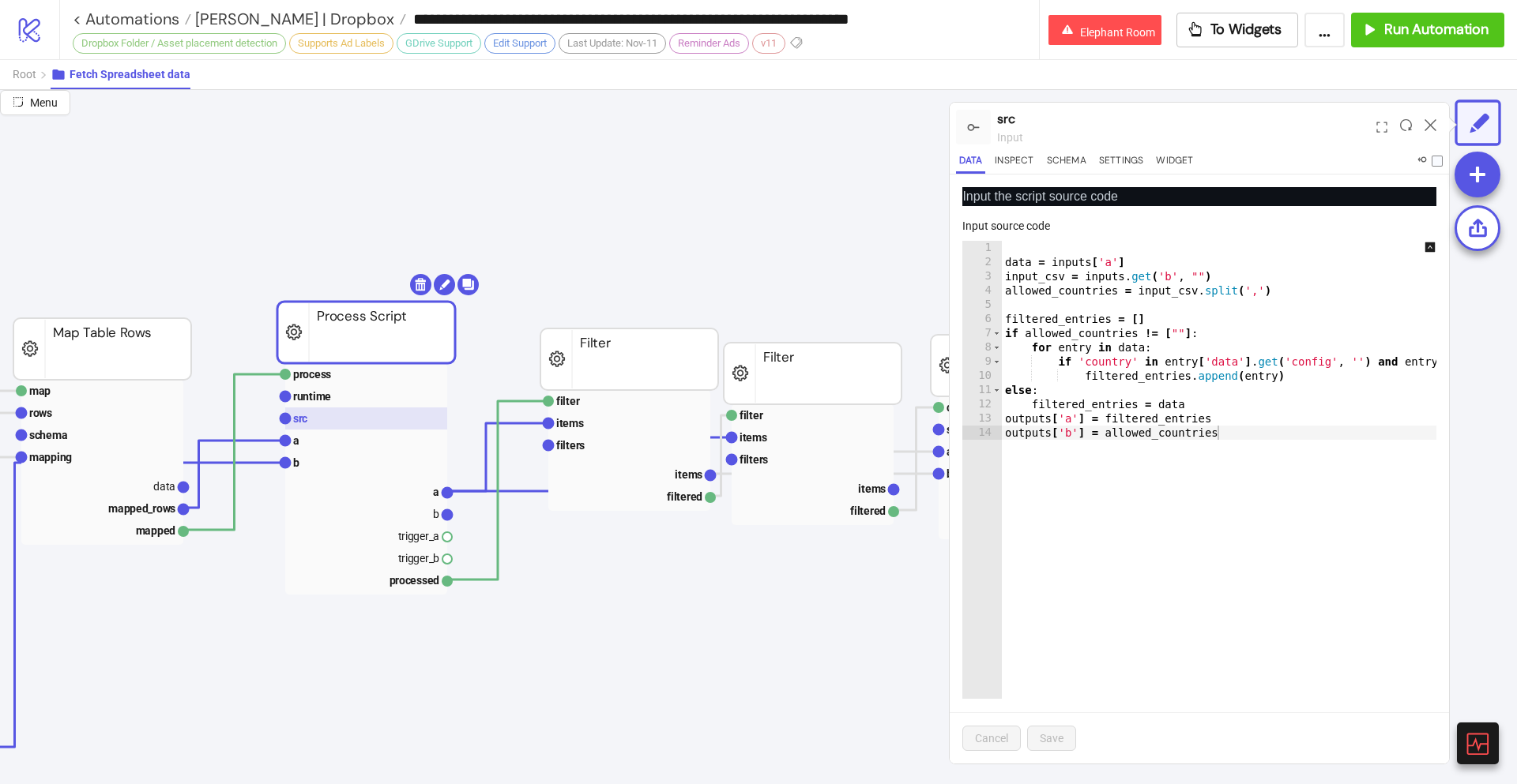
click at [364, 409] on rect at bounding box center [366, 419] width 162 height 22
click at [287, 25] on span "Anna Quan | Dropbox" at bounding box center [293, 19] width 203 height 21
